Goal: Task Accomplishment & Management: Use online tool/utility

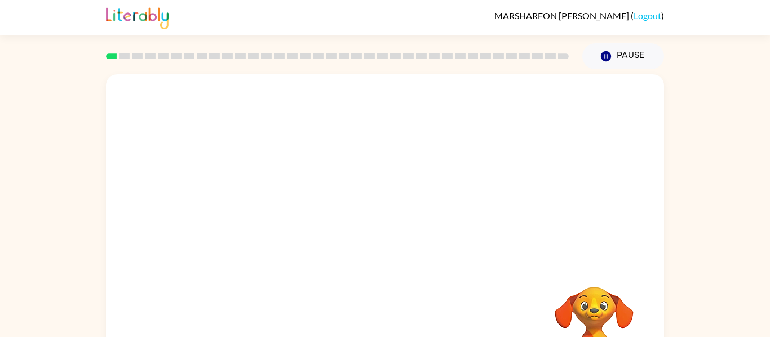
scroll to position [59, 0]
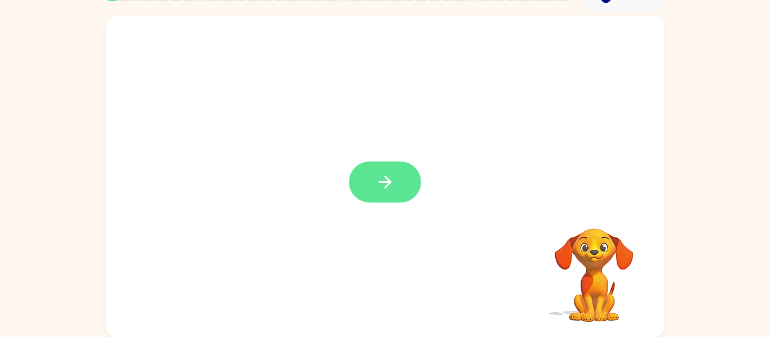
click at [366, 194] on button "button" at bounding box center [385, 182] width 72 height 41
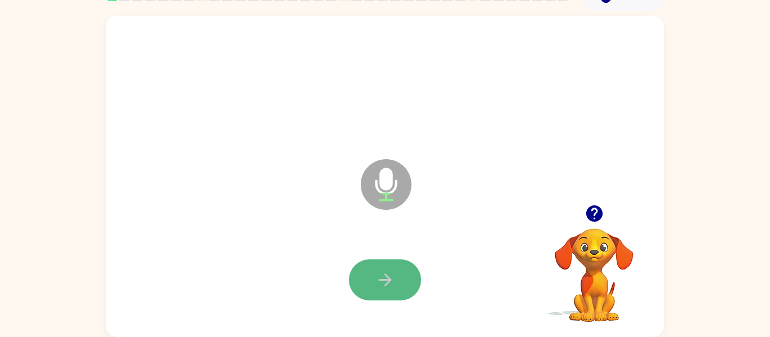
click at [407, 277] on button "button" at bounding box center [385, 280] width 72 height 41
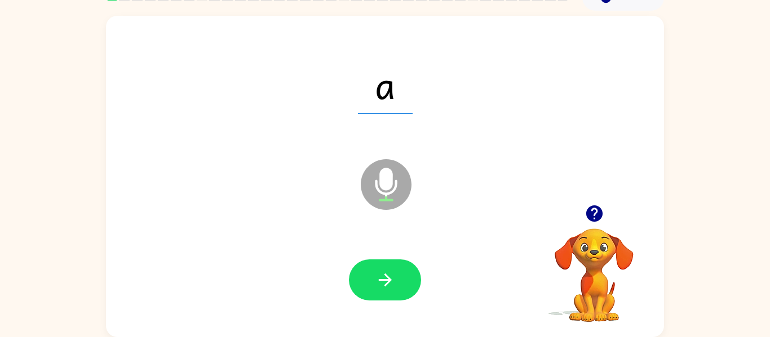
click at [407, 275] on button "button" at bounding box center [385, 280] width 72 height 41
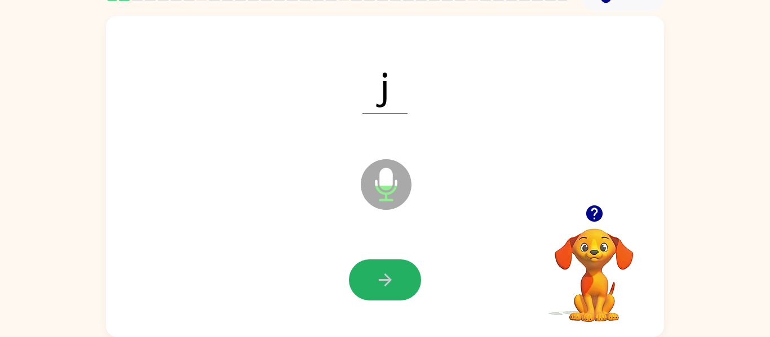
click at [402, 269] on button "button" at bounding box center [385, 280] width 72 height 41
click at [401, 269] on button "button" at bounding box center [385, 280] width 72 height 41
click at [402, 266] on button "button" at bounding box center [385, 280] width 72 height 41
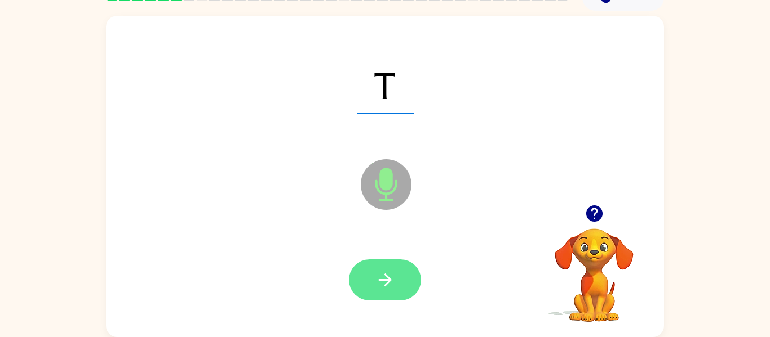
click at [390, 277] on icon "button" at bounding box center [385, 280] width 20 height 20
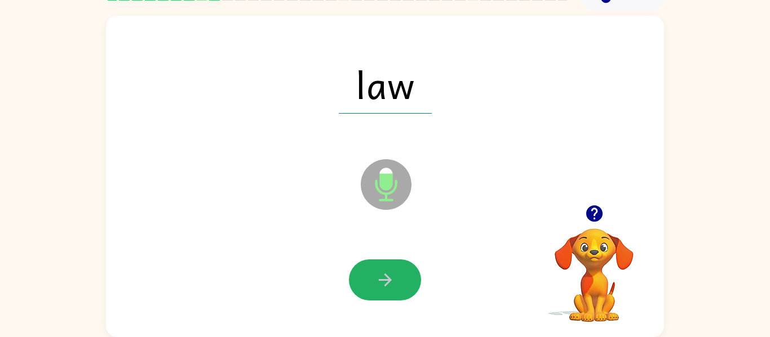
click at [388, 278] on icon "button" at bounding box center [384, 280] width 13 height 13
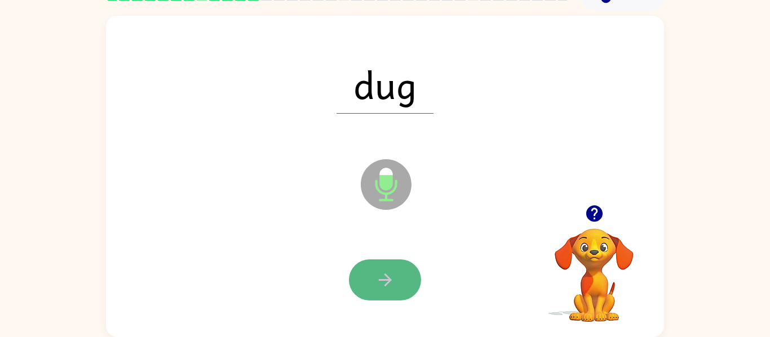
click at [392, 280] on icon "button" at bounding box center [385, 280] width 20 height 20
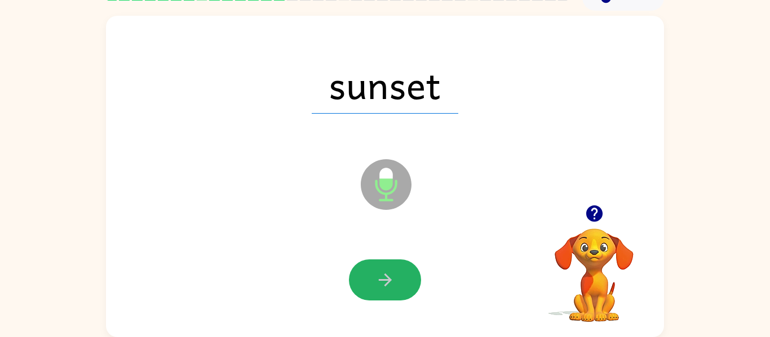
click at [390, 281] on icon "button" at bounding box center [384, 280] width 13 height 13
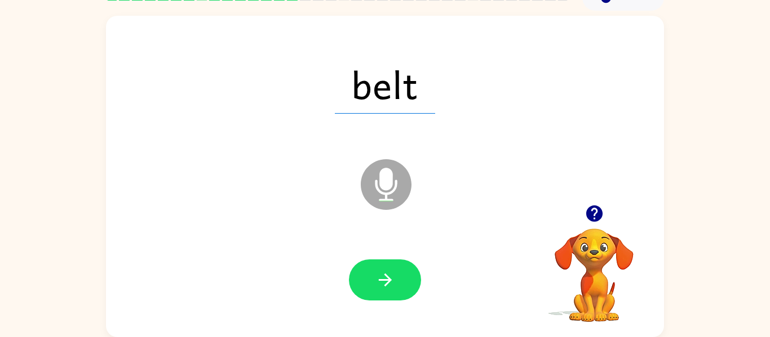
click at [390, 281] on icon "button" at bounding box center [384, 280] width 13 height 13
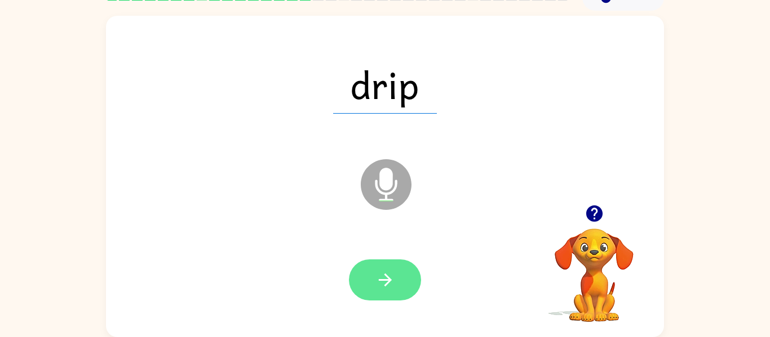
click at [390, 282] on icon "button" at bounding box center [385, 280] width 20 height 20
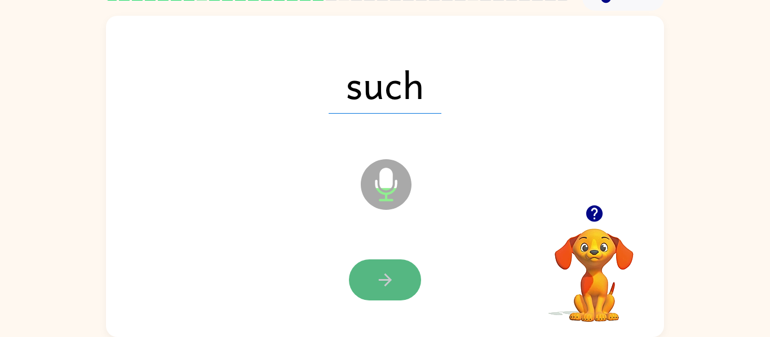
click at [406, 281] on button "button" at bounding box center [385, 280] width 72 height 41
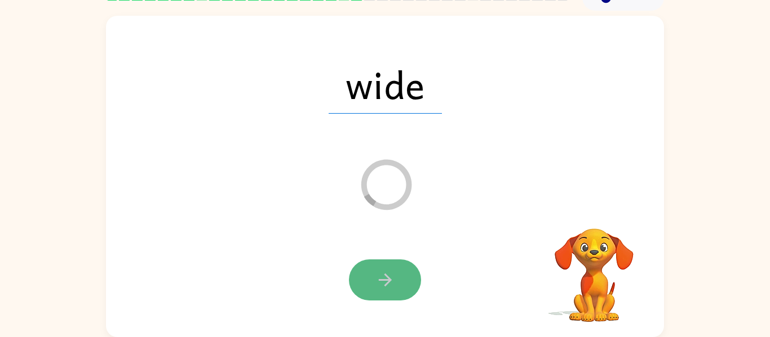
click at [406, 279] on button "button" at bounding box center [385, 280] width 72 height 41
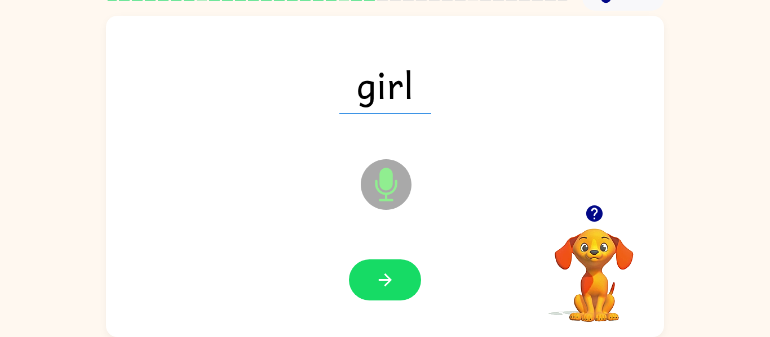
click at [406, 279] on button "button" at bounding box center [385, 280] width 72 height 41
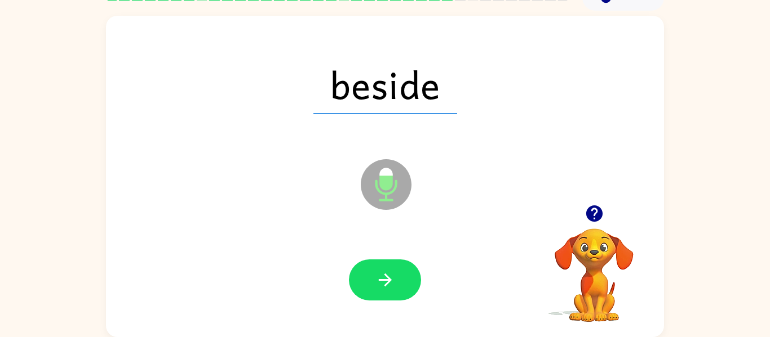
click at [406, 279] on button "button" at bounding box center [385, 280] width 72 height 41
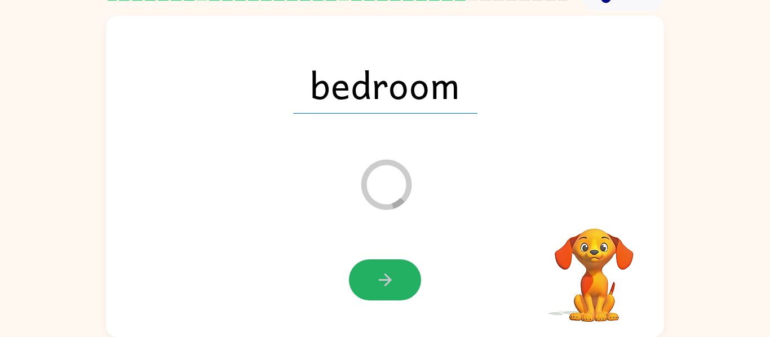
click at [398, 275] on button "button" at bounding box center [385, 280] width 72 height 41
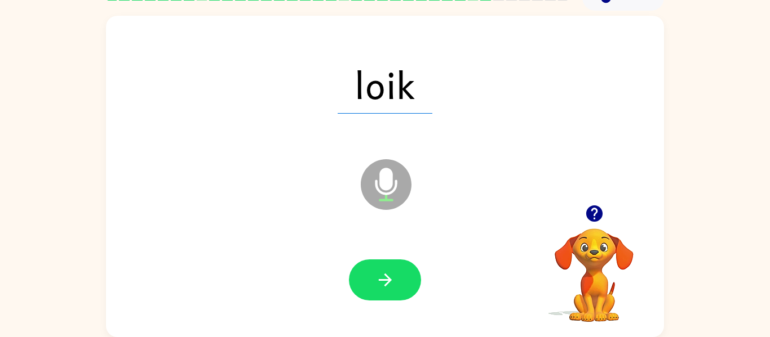
click at [398, 275] on button "button" at bounding box center [385, 280] width 72 height 41
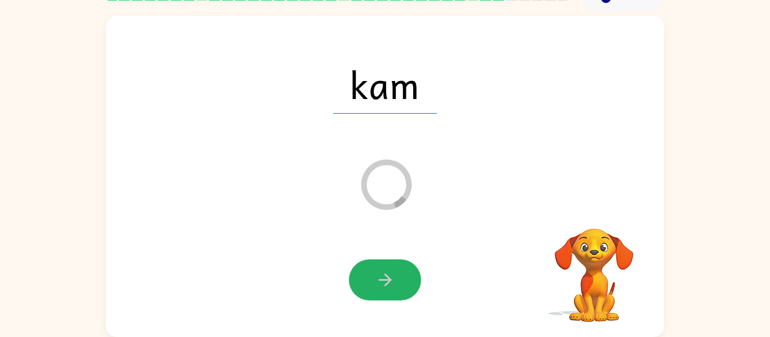
click at [398, 275] on button "button" at bounding box center [385, 280] width 72 height 41
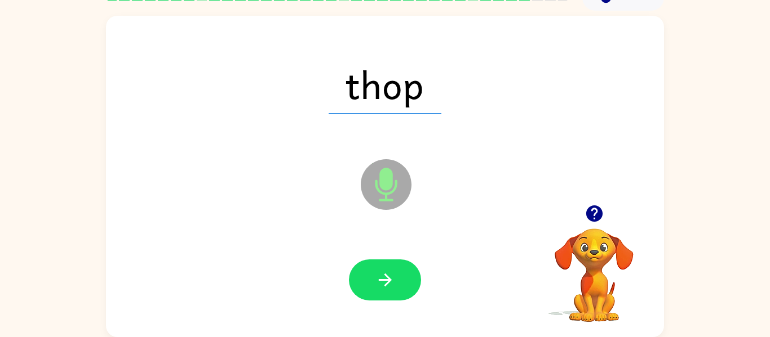
click at [398, 275] on button "button" at bounding box center [385, 280] width 72 height 41
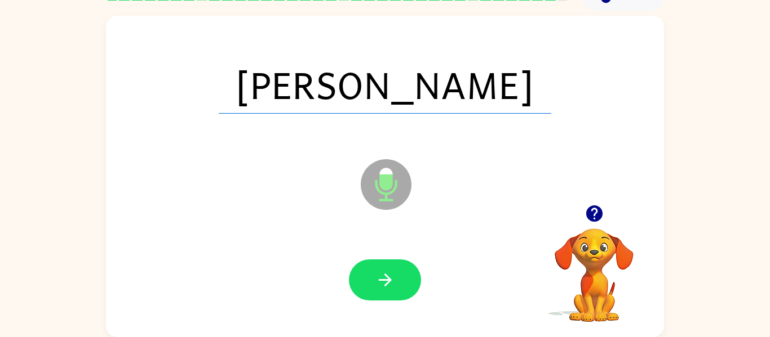
click at [294, 225] on div "[PERSON_NAME] Microphone The Microphone is here when it is your turn to talk" at bounding box center [385, 177] width 558 height 322
click at [397, 273] on button "button" at bounding box center [385, 280] width 72 height 41
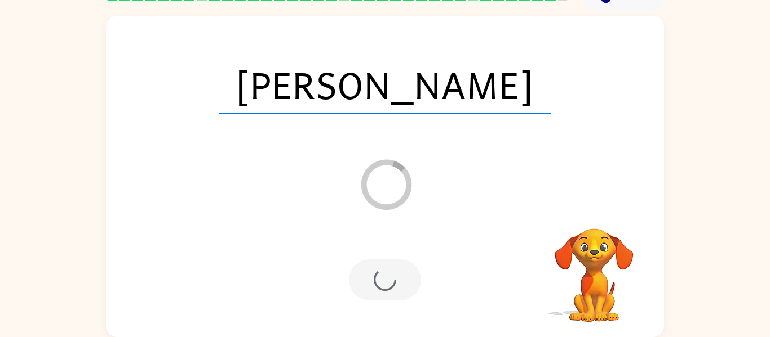
scroll to position [38, 0]
